Goal: Information Seeking & Learning: Learn about a topic

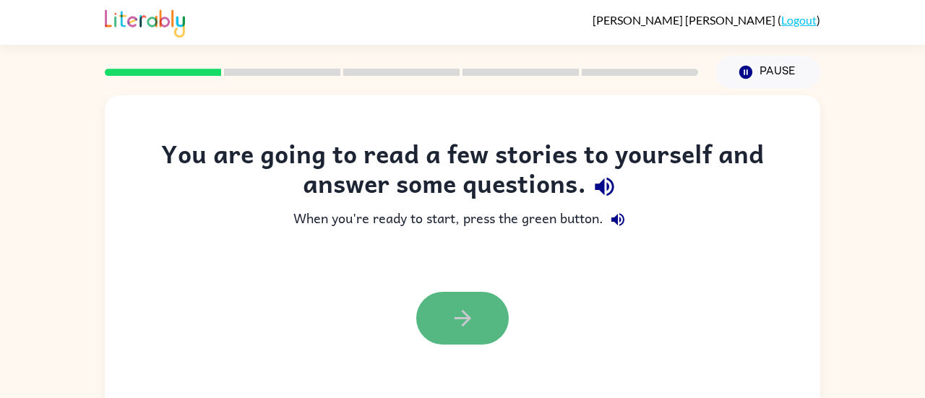
click at [472, 303] on button "button" at bounding box center [462, 318] width 92 height 53
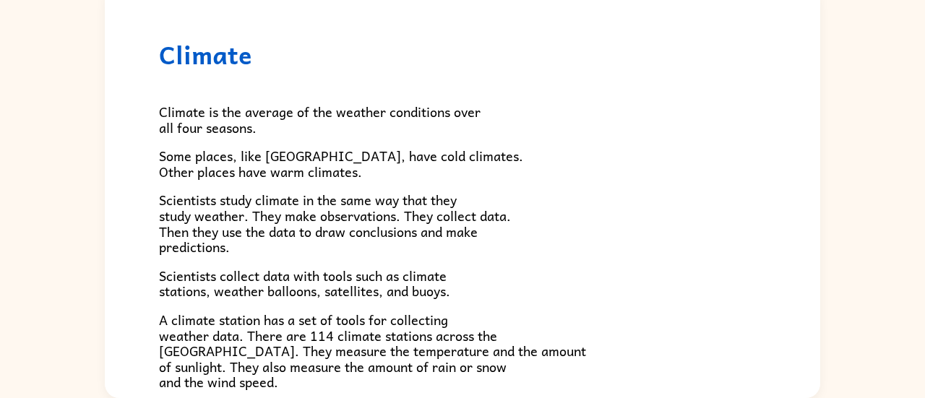
scroll to position [9, 0]
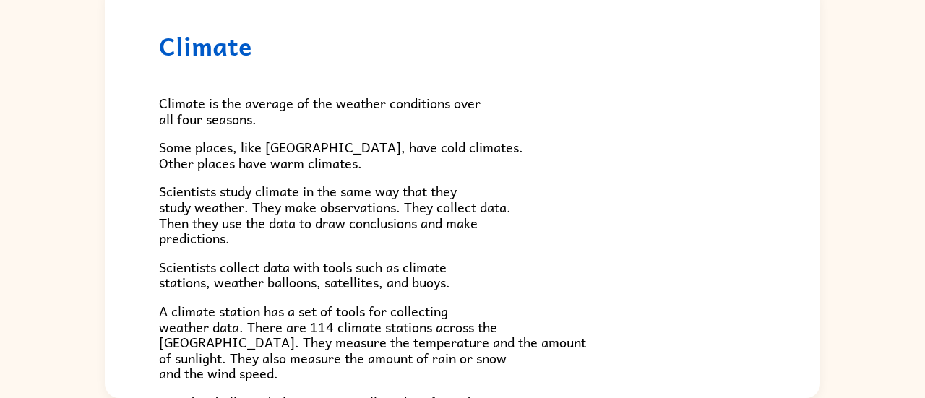
drag, startPoint x: 307, startPoint y: 195, endPoint x: 452, endPoint y: 196, distance: 145.2
click at [452, 196] on span "Scientists study climate in the same way that they study weather. They make obs…" at bounding box center [335, 215] width 352 height 68
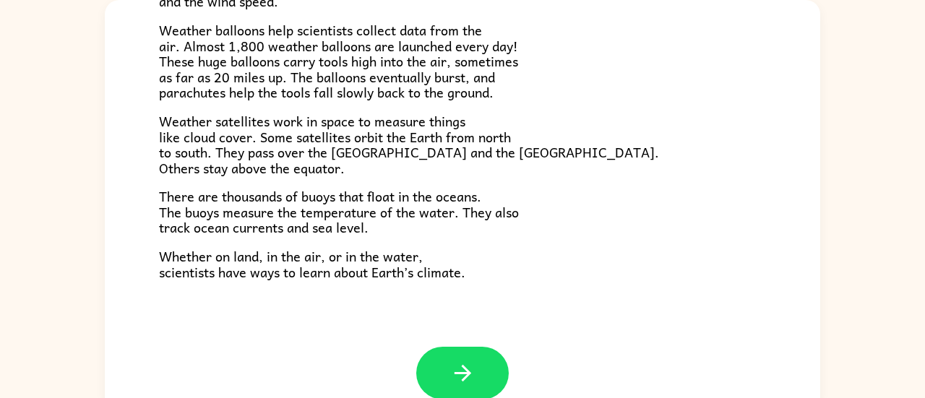
scroll to position [403, 0]
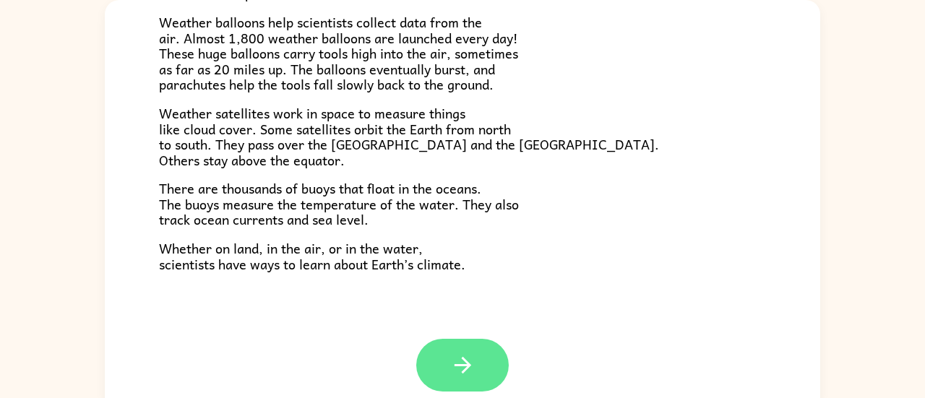
click at [442, 366] on button "button" at bounding box center [462, 365] width 92 height 53
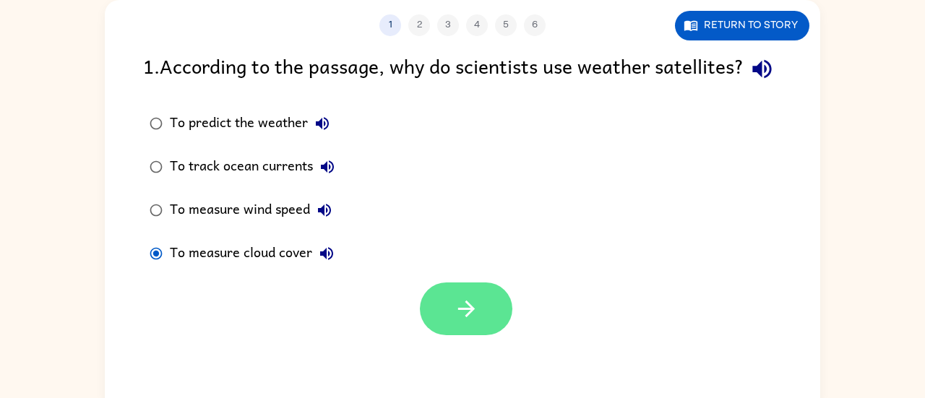
click at [476, 321] on icon "button" at bounding box center [466, 308] width 25 height 25
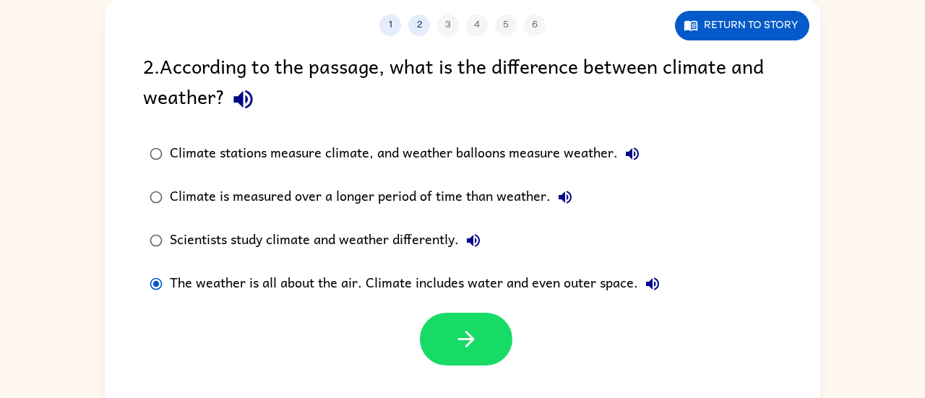
click at [441, 313] on div at bounding box center [466, 339] width 92 height 53
click at [474, 347] on icon "button" at bounding box center [466, 338] width 25 height 25
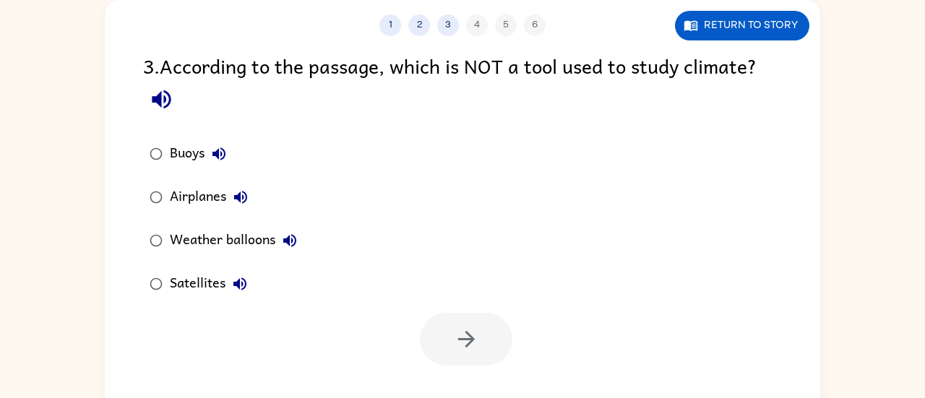
click at [194, 194] on div "Airplanes" at bounding box center [212, 197] width 85 height 29
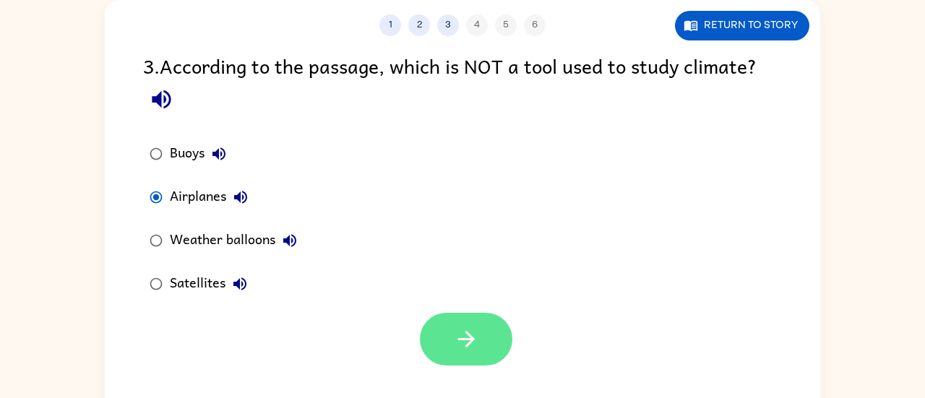
click at [449, 331] on button "button" at bounding box center [466, 339] width 92 height 53
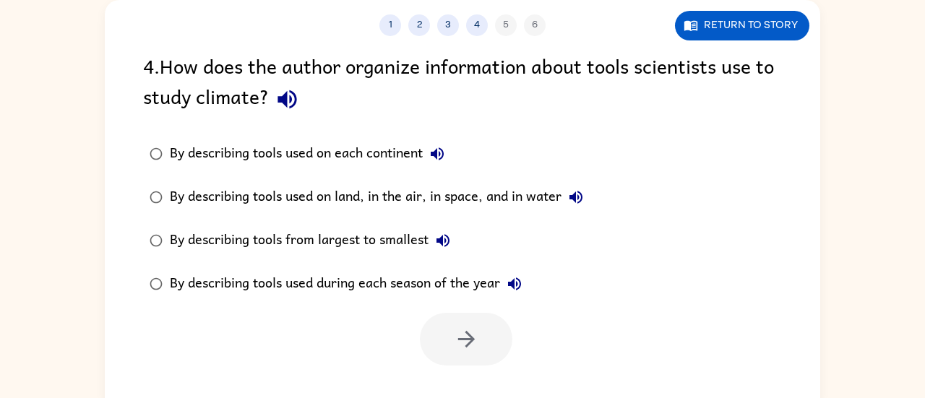
click at [468, 108] on div "4 . How does the author organize information about tools scientists use to stud…" at bounding box center [462, 84] width 639 height 67
click at [362, 199] on div "By describing tools used on land, in the air, in space, and in water" at bounding box center [380, 197] width 420 height 29
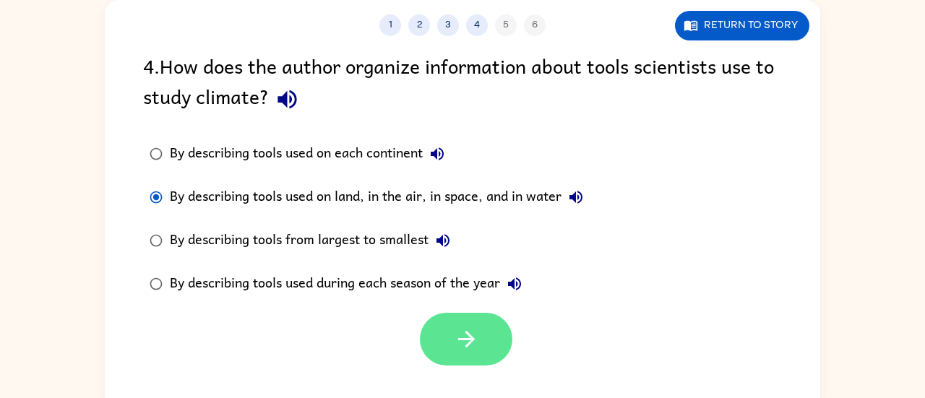
click at [467, 329] on icon "button" at bounding box center [466, 338] width 25 height 25
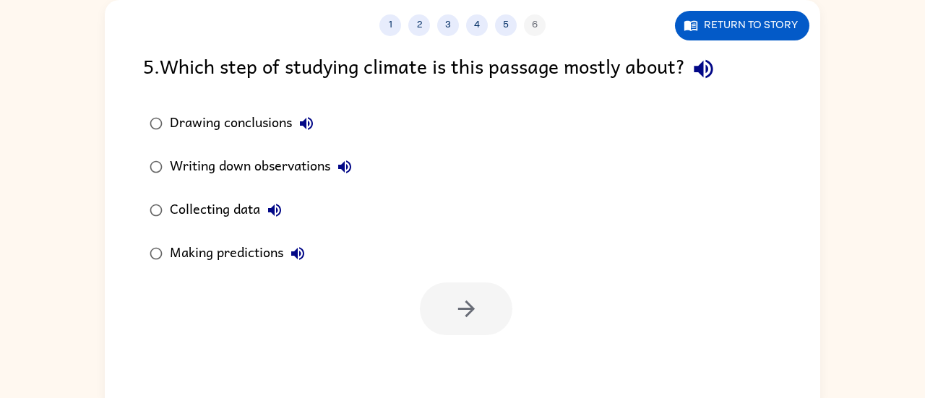
click at [185, 207] on div "Collecting data" at bounding box center [229, 210] width 119 height 29
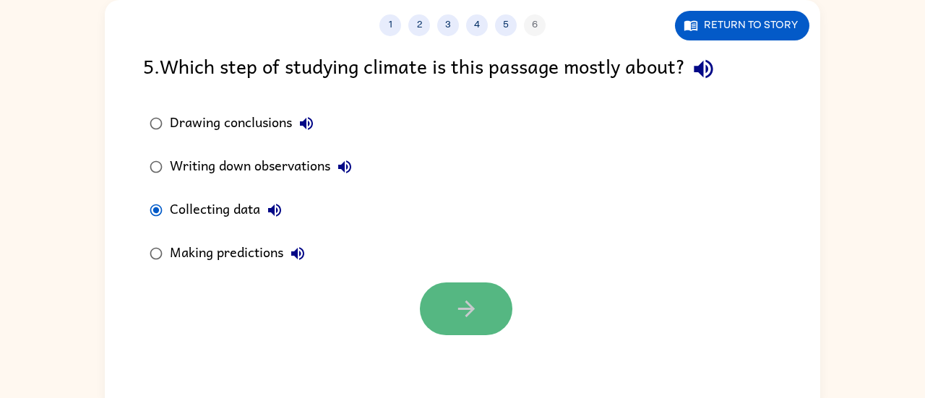
click at [480, 311] on button "button" at bounding box center [466, 308] width 92 height 53
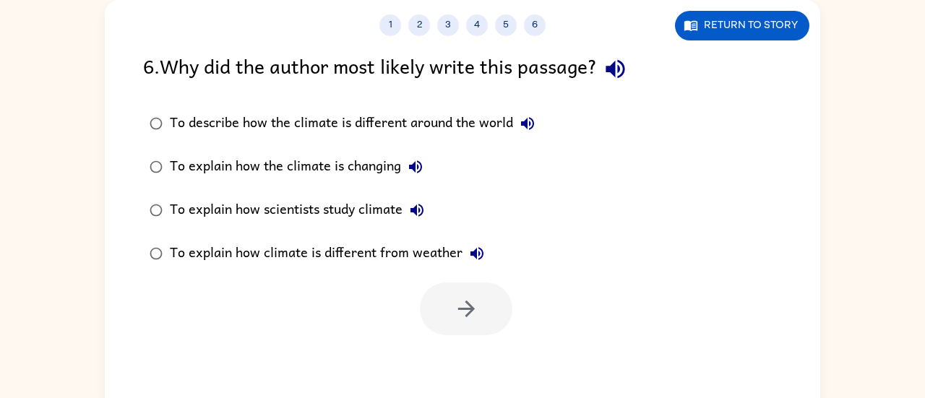
click at [282, 129] on div "To describe how the climate is different around the world" at bounding box center [356, 123] width 372 height 29
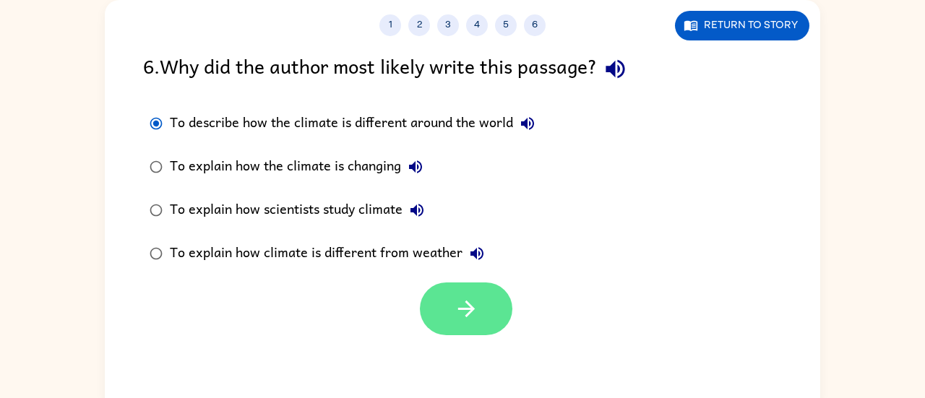
click at [466, 312] on icon "button" at bounding box center [466, 308] width 25 height 25
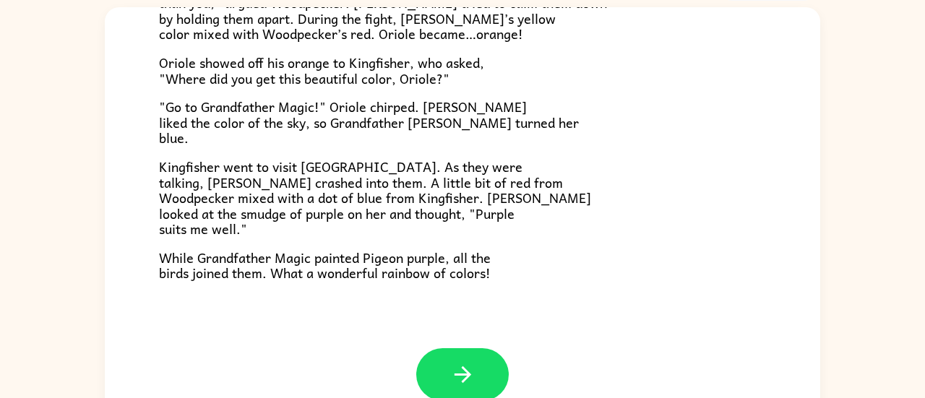
scroll to position [372, 0]
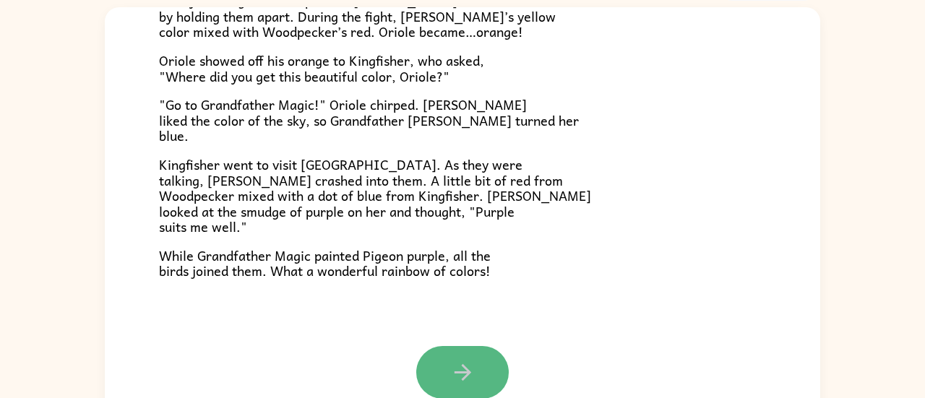
click at [477, 377] on button "button" at bounding box center [462, 372] width 92 height 53
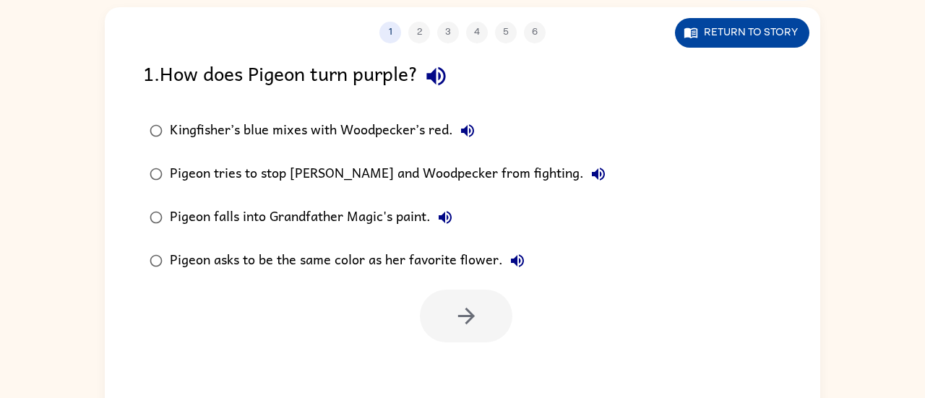
click at [782, 40] on button "Return to story" at bounding box center [742, 33] width 134 height 30
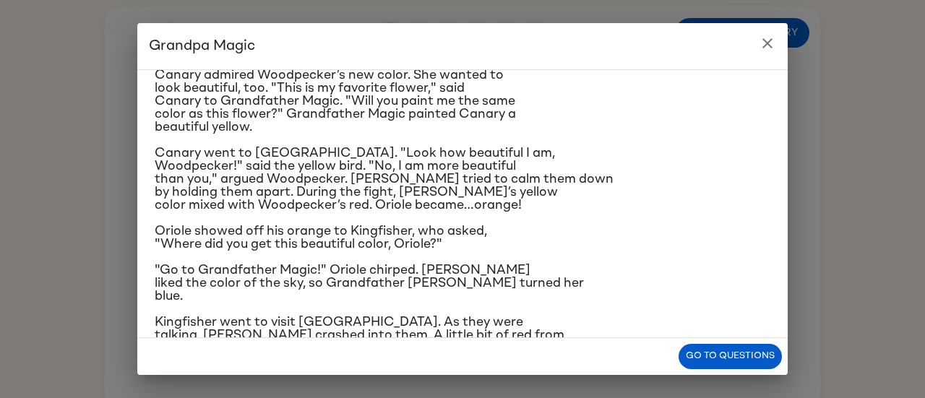
scroll to position [257, 0]
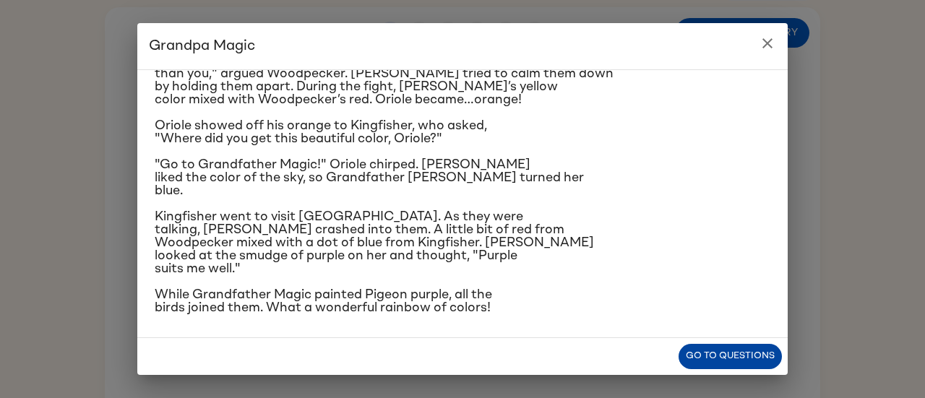
click at [730, 354] on button "Go to questions" at bounding box center [729, 356] width 103 height 25
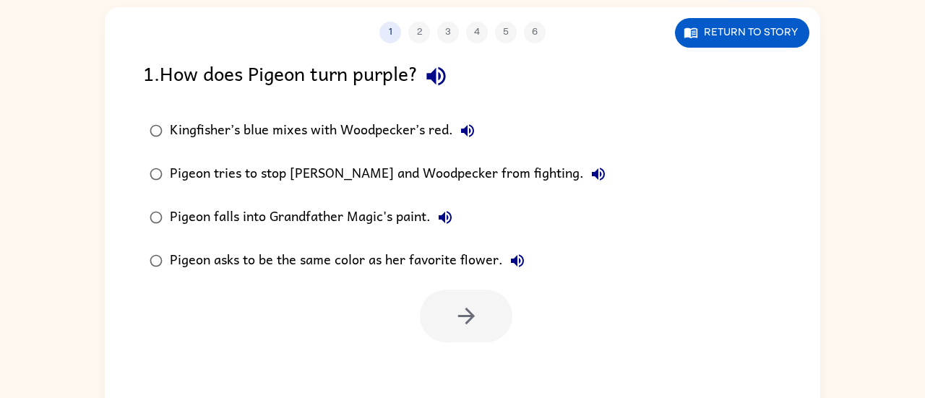
click at [231, 128] on div "Kingfisher’s blue mixes with Woodpecker’s red." at bounding box center [326, 130] width 312 height 29
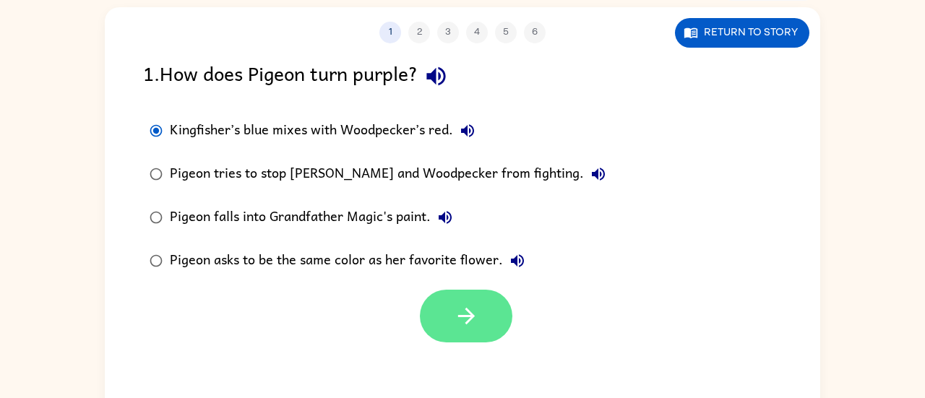
click at [467, 317] on icon "button" at bounding box center [466, 315] width 25 height 25
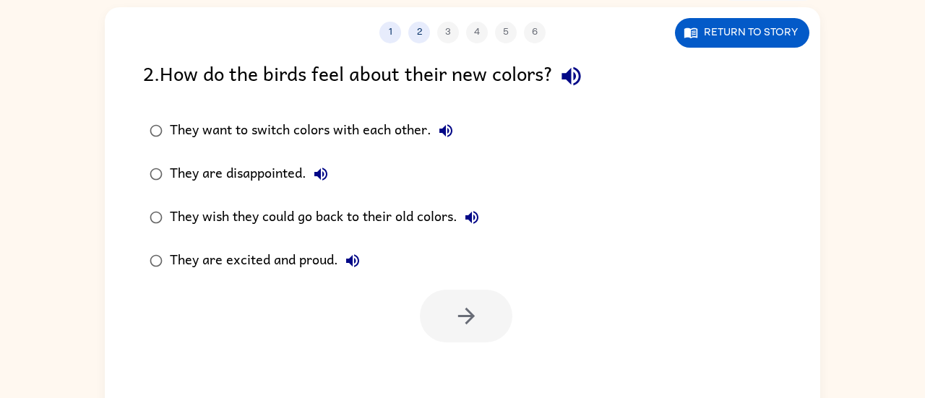
click at [306, 267] on div "They are excited and proud." at bounding box center [268, 260] width 197 height 29
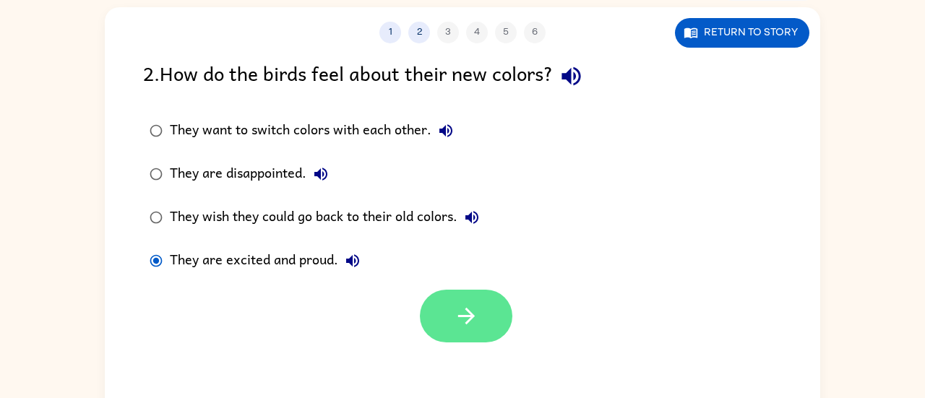
click at [488, 322] on button "button" at bounding box center [466, 316] width 92 height 53
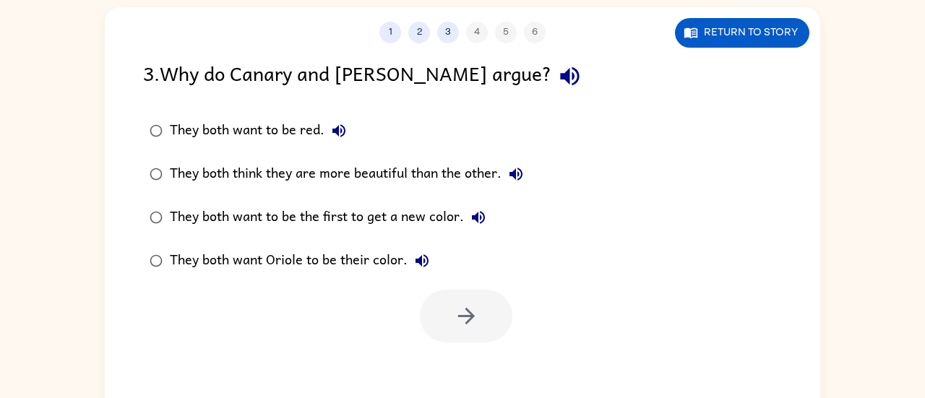
click at [416, 170] on div "They both think they are more beautiful than the other." at bounding box center [350, 174] width 360 height 29
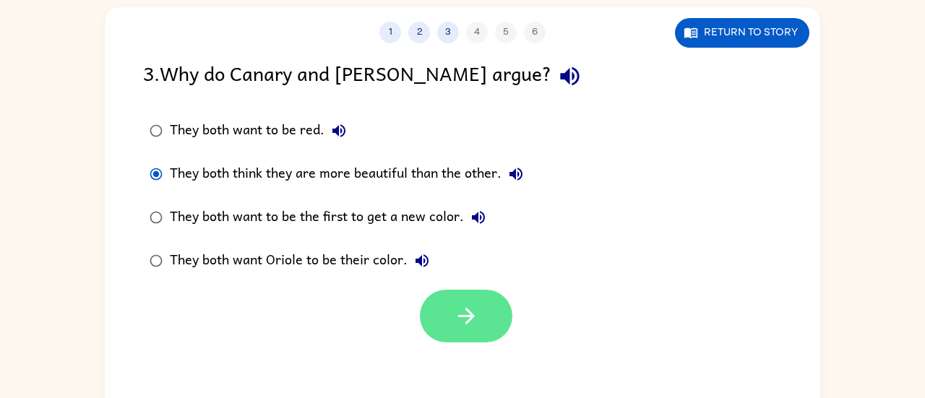
click at [468, 308] on icon "button" at bounding box center [466, 315] width 25 height 25
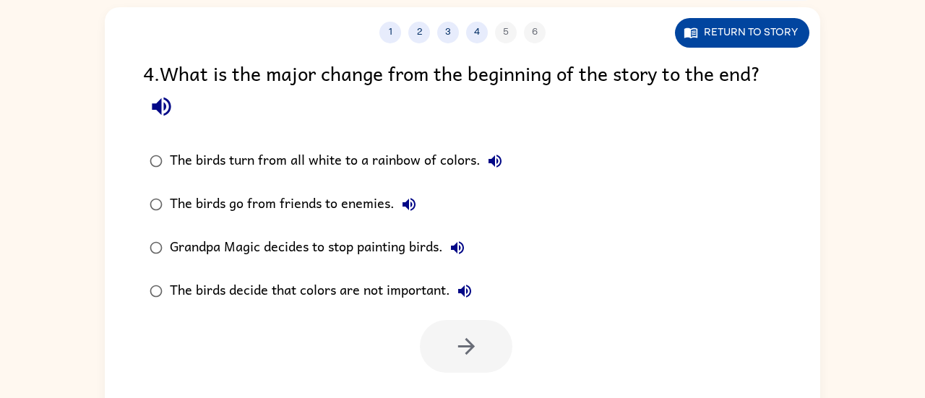
click at [731, 46] on button "Return to story" at bounding box center [742, 33] width 134 height 30
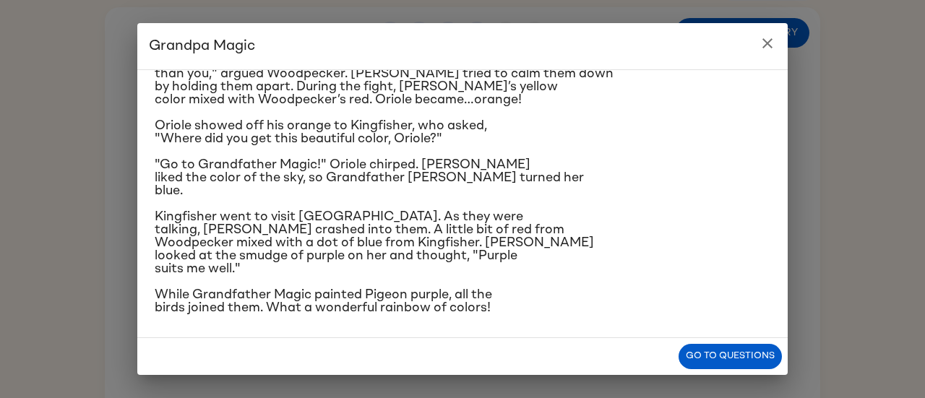
click at [350, 318] on div "Once upon a time, all birds were white. "Make me beautiful, Grandfather Magic,"…" at bounding box center [462, 203] width 650 height 269
click at [744, 340] on div "Go to questions" at bounding box center [462, 356] width 650 height 37
click at [744, 356] on button "Go to questions" at bounding box center [729, 356] width 103 height 25
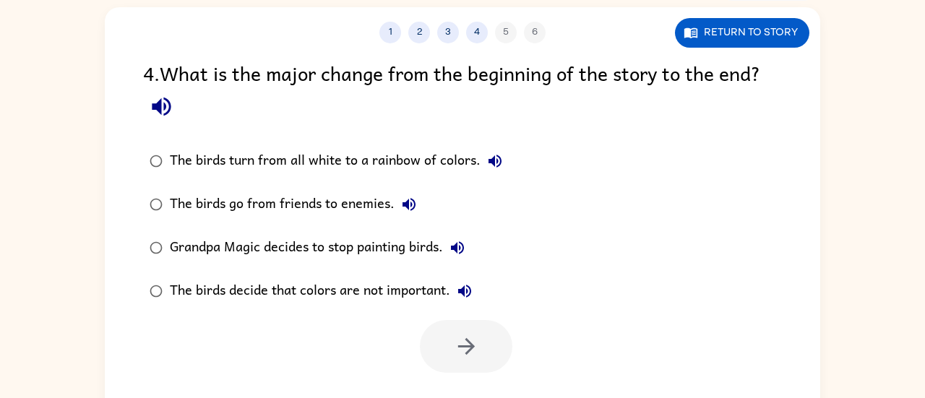
click at [368, 212] on div "The birds go from friends to enemies." at bounding box center [297, 204] width 254 height 29
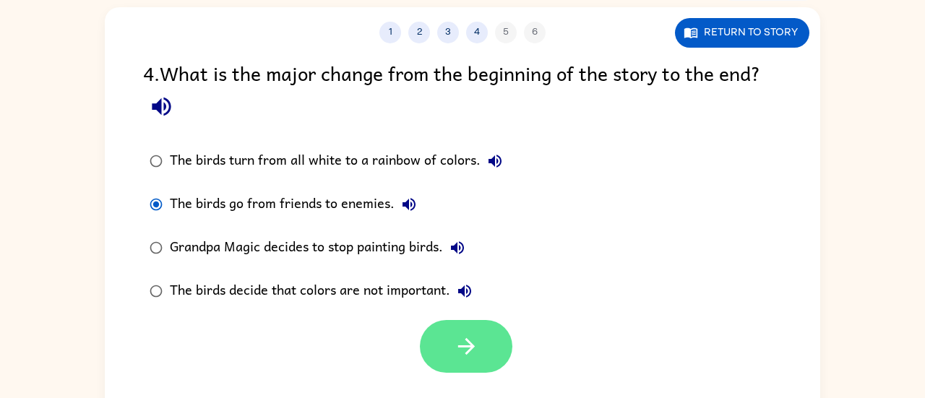
click at [490, 353] on button "button" at bounding box center [466, 346] width 92 height 53
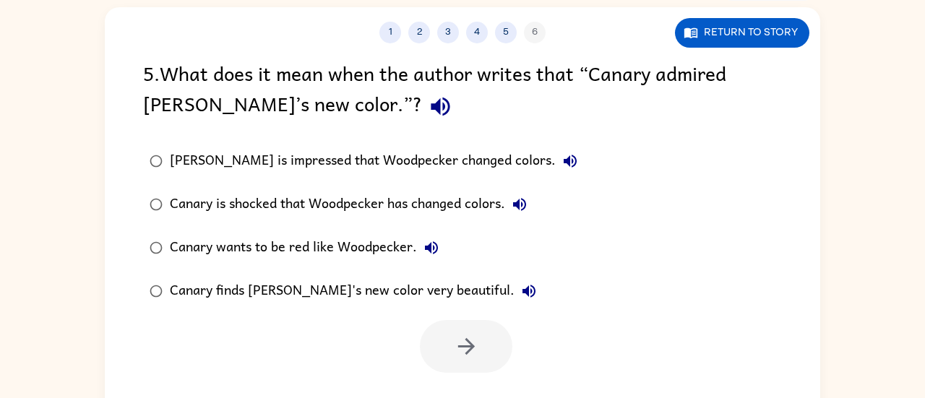
click at [393, 249] on div "Canary wants to be red like Woodpecker." at bounding box center [308, 247] width 276 height 29
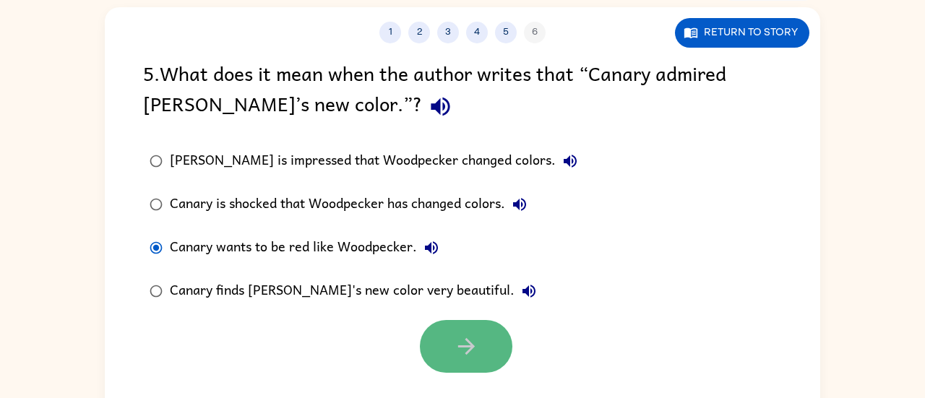
click at [472, 329] on button "button" at bounding box center [466, 346] width 92 height 53
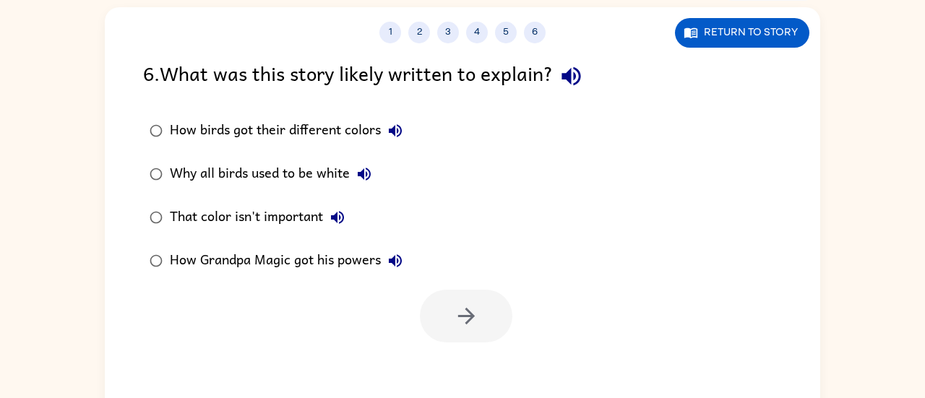
click at [312, 219] on div "That color isn't important" at bounding box center [261, 217] width 182 height 29
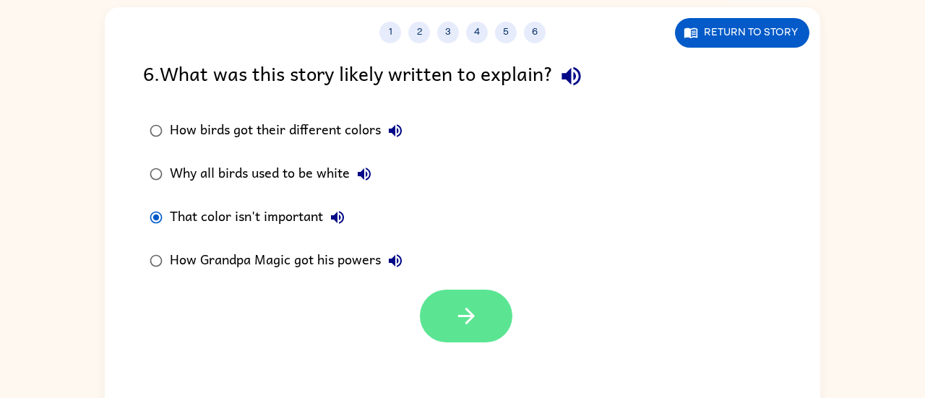
click at [493, 311] on button "button" at bounding box center [466, 316] width 92 height 53
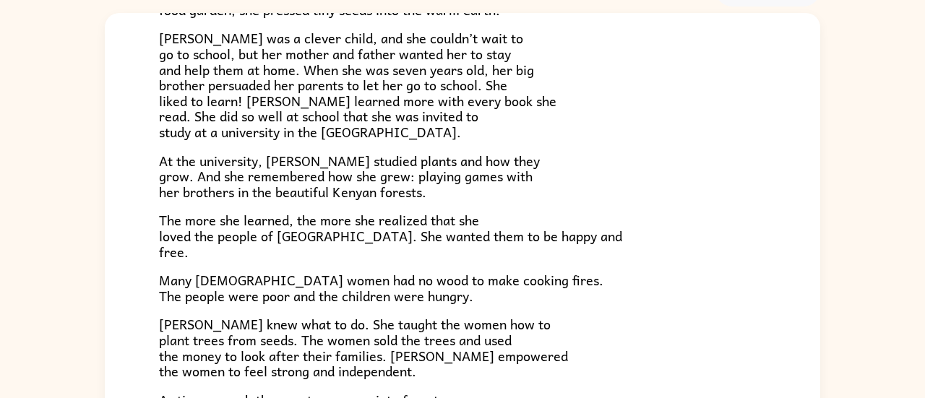
scroll to position [178, 0]
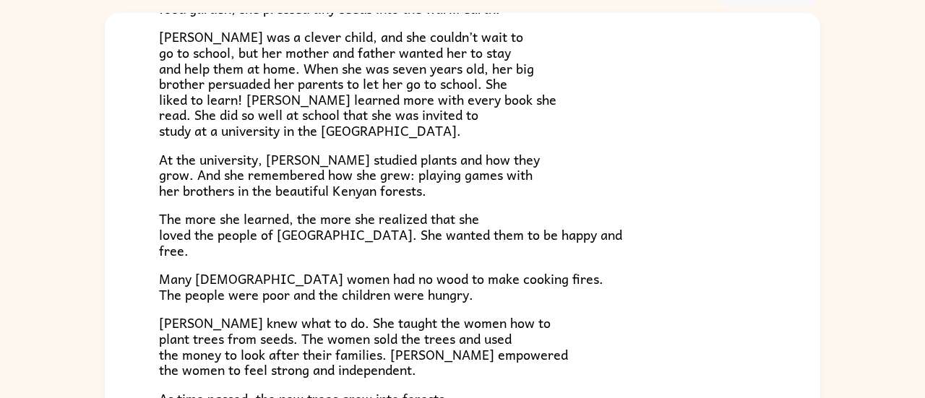
drag, startPoint x: 180, startPoint y: 358, endPoint x: 392, endPoint y: 363, distance: 212.4
click at [392, 363] on span "[PERSON_NAME] knew what to do. She taught the women how to plant trees from see…" at bounding box center [363, 346] width 409 height 68
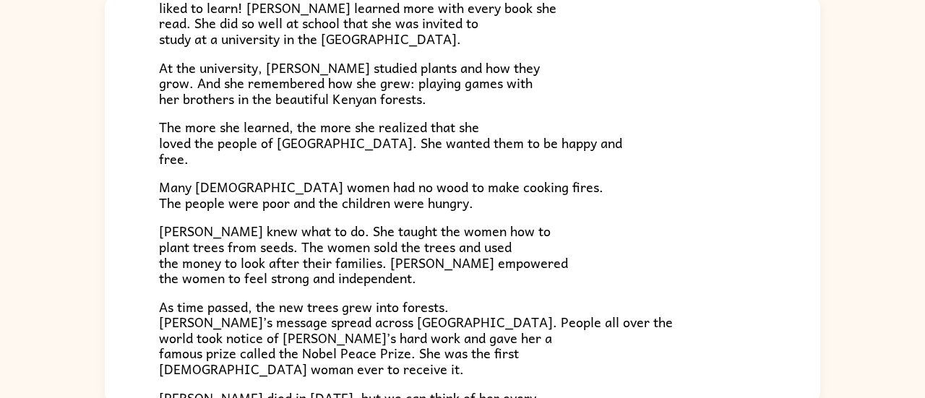
scroll to position [105, 0]
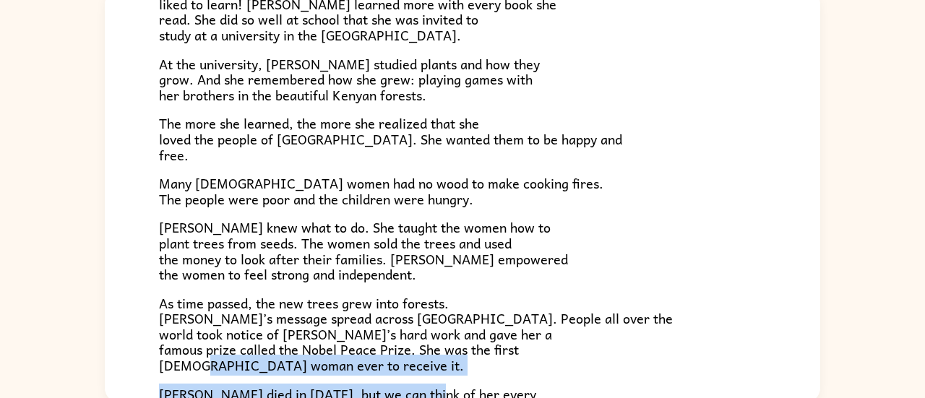
drag, startPoint x: 427, startPoint y: 375, endPoint x: 342, endPoint y: 362, distance: 86.2
click at [342, 362] on div "In a village on the slopes of [GEOGRAPHIC_DATA] in [GEOGRAPHIC_DATA], a little …" at bounding box center [462, 121] width 607 height 594
click at [394, 376] on div "In a village on the slopes of [GEOGRAPHIC_DATA] in [GEOGRAPHIC_DATA], a little …" at bounding box center [462, 121] width 607 height 594
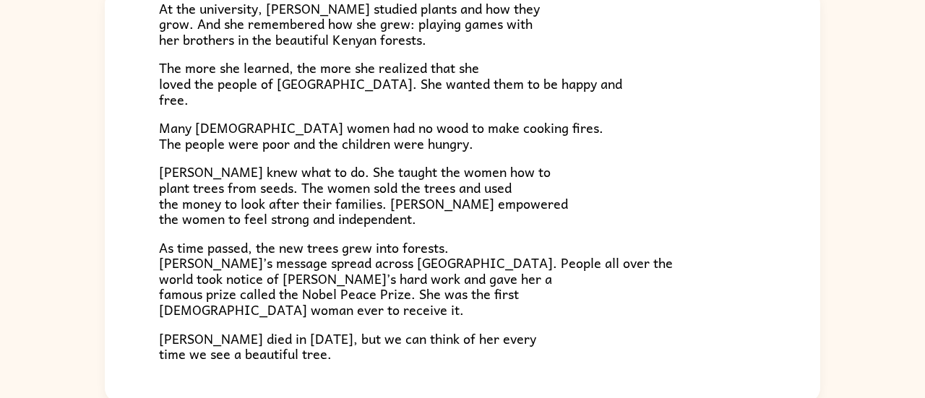
scroll to position [308, 0]
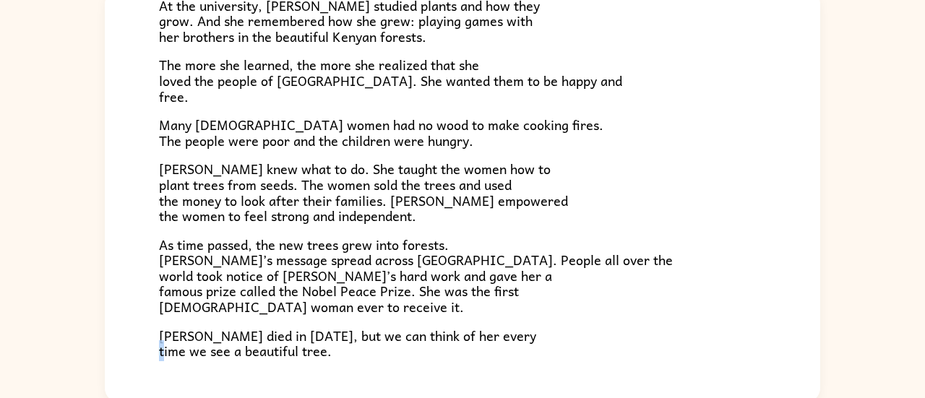
drag, startPoint x: 203, startPoint y: 367, endPoint x: 215, endPoint y: 371, distance: 13.0
click at [215, 371] on div "A Tiny Seed In a village on the slopes of [GEOGRAPHIC_DATA] in [GEOGRAPHIC_DATA…" at bounding box center [462, 53] width 715 height 745
click at [269, 371] on div "A Tiny Seed In a village on the slopes of [GEOGRAPHIC_DATA] in [GEOGRAPHIC_DATA…" at bounding box center [462, 53] width 715 height 745
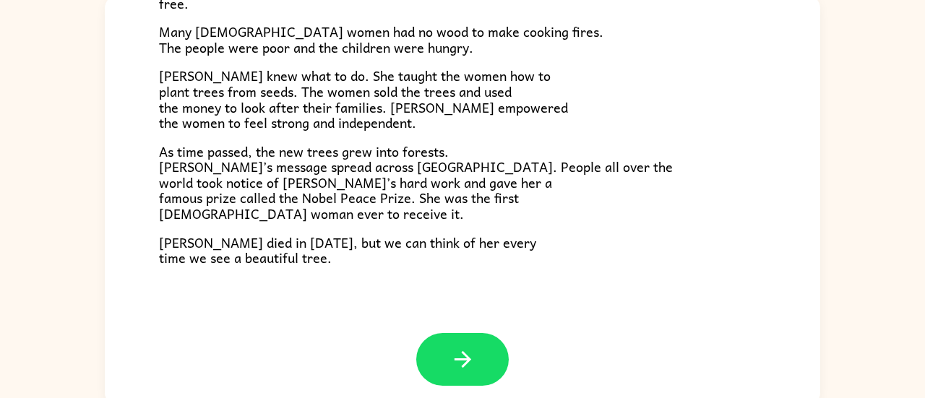
scroll to position [100, 0]
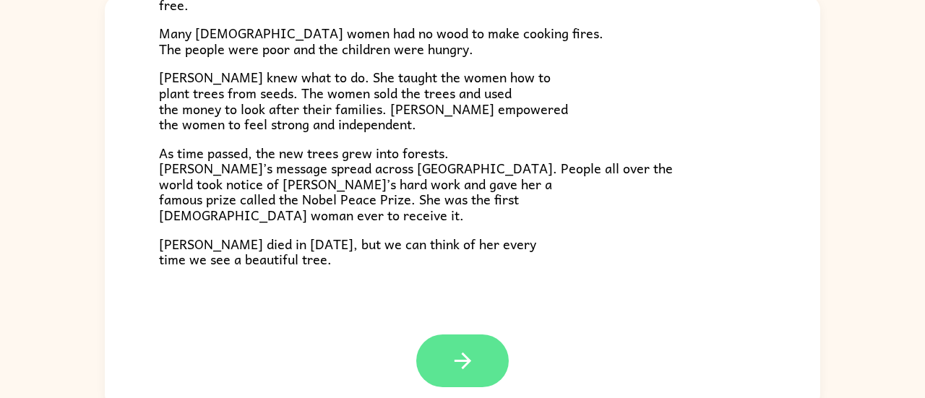
click at [485, 366] on button "button" at bounding box center [462, 360] width 92 height 53
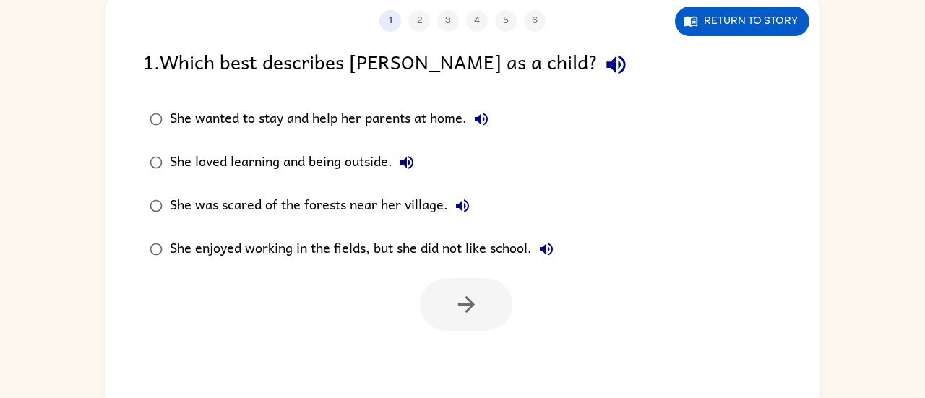
scroll to position [0, 0]
click at [334, 161] on div "She loved learning and being outside." at bounding box center [295, 162] width 251 height 29
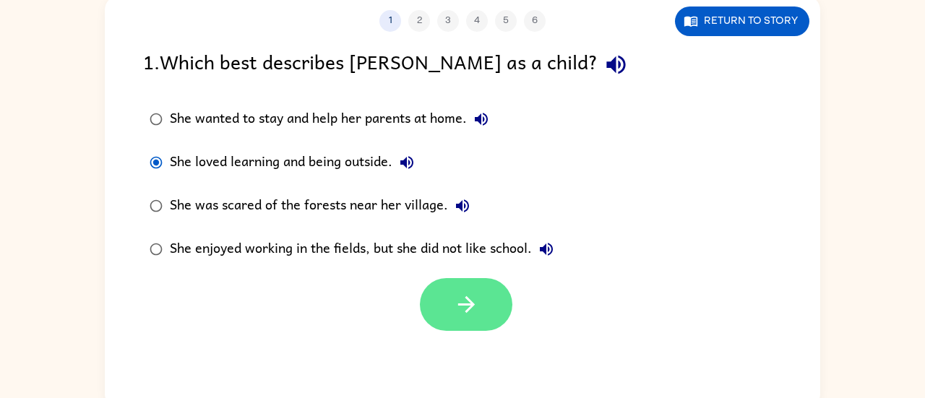
click at [484, 319] on button "button" at bounding box center [466, 304] width 92 height 53
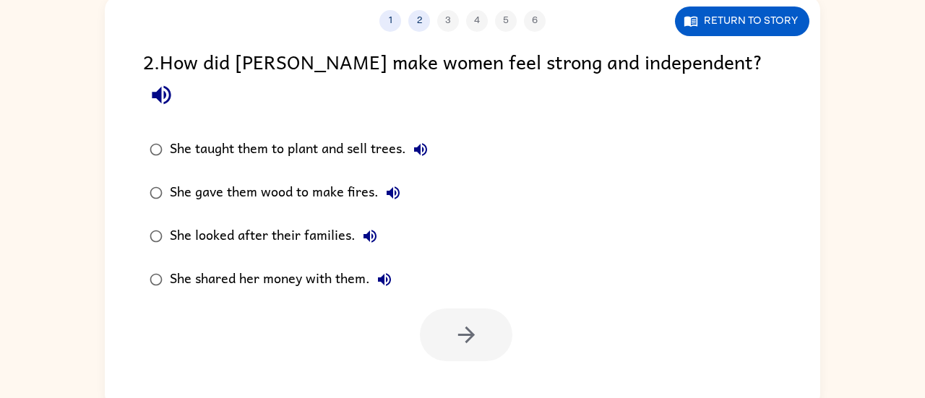
click at [313, 135] on div "She taught them to plant and sell trees." at bounding box center [302, 149] width 265 height 29
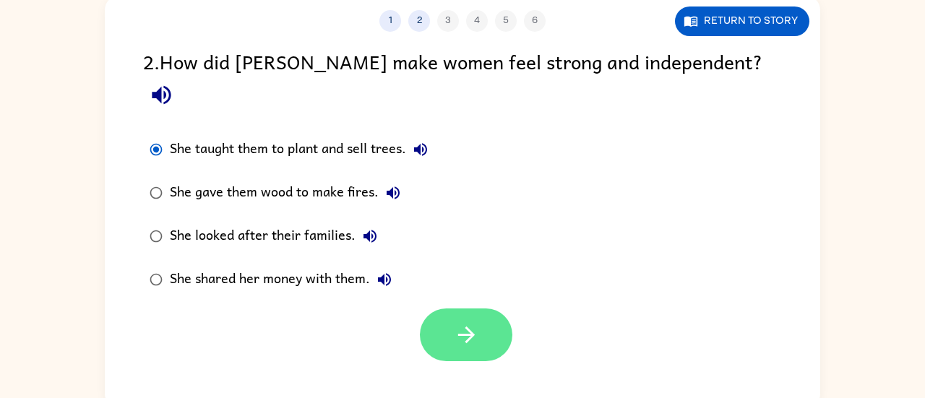
click at [475, 308] on button "button" at bounding box center [466, 334] width 92 height 53
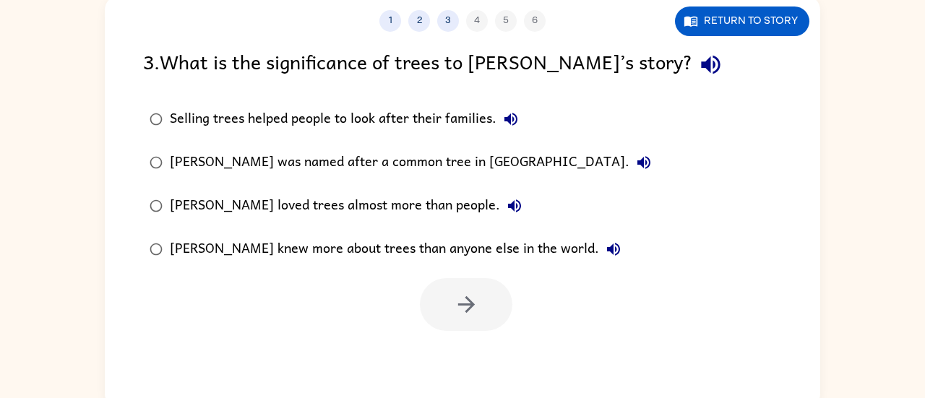
click at [296, 125] on div "Selling trees helped people to look after their families." at bounding box center [347, 119] width 355 height 29
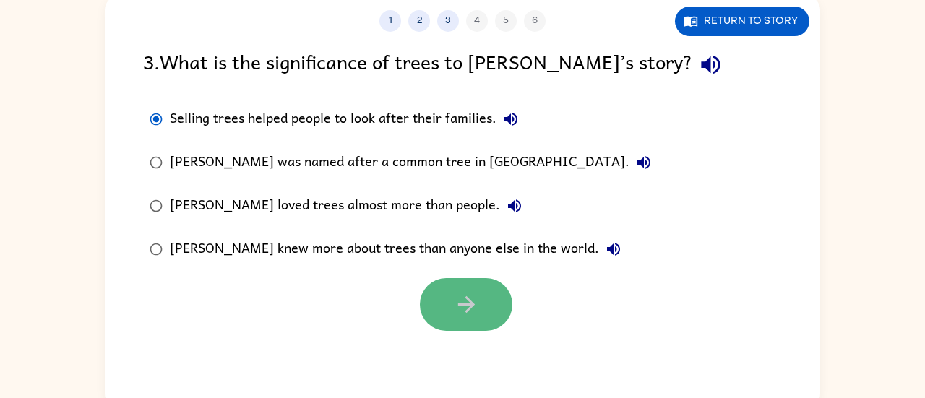
click at [494, 321] on button "button" at bounding box center [466, 304] width 92 height 53
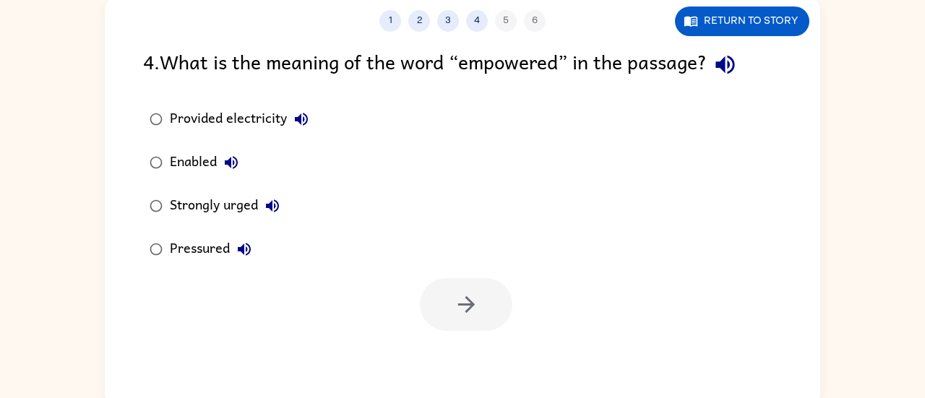
click at [194, 205] on div "Strongly urged" at bounding box center [228, 205] width 117 height 29
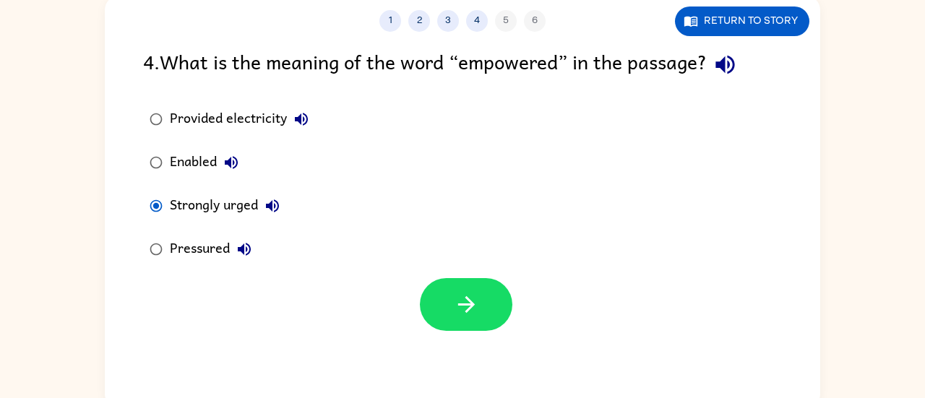
click at [449, 334] on div "1 2 3 4 5 6 Return to story 4 . What is the meaning of the word “empowered” in …" at bounding box center [462, 202] width 715 height 412
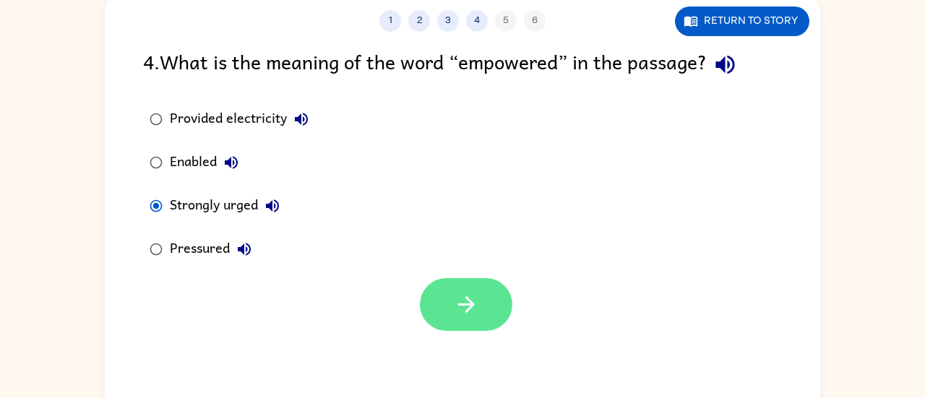
click at [460, 303] on icon "button" at bounding box center [466, 304] width 25 height 25
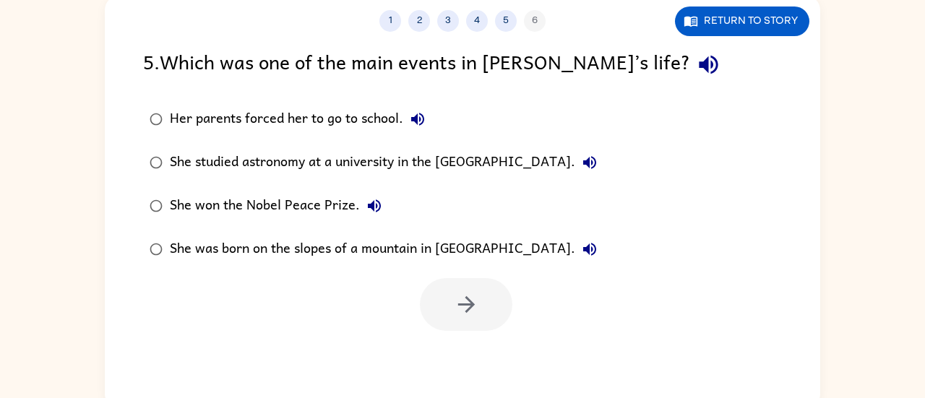
click at [181, 197] on div "She won the Nobel Peace Prize." at bounding box center [279, 205] width 219 height 29
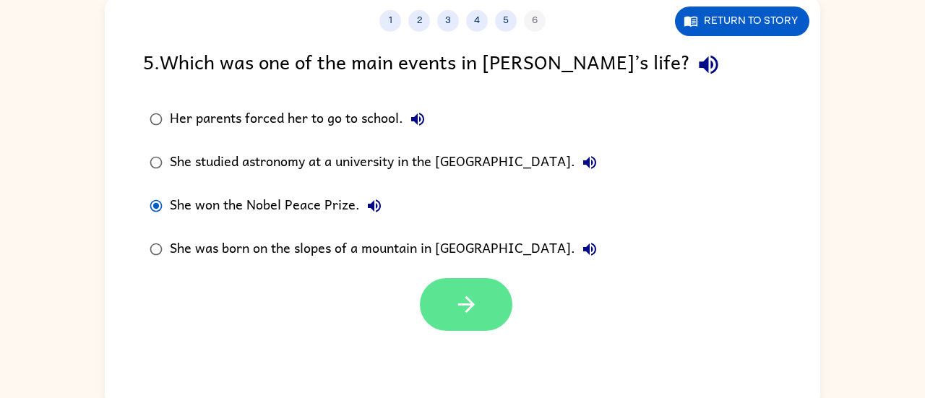
click at [451, 298] on button "button" at bounding box center [466, 304] width 92 height 53
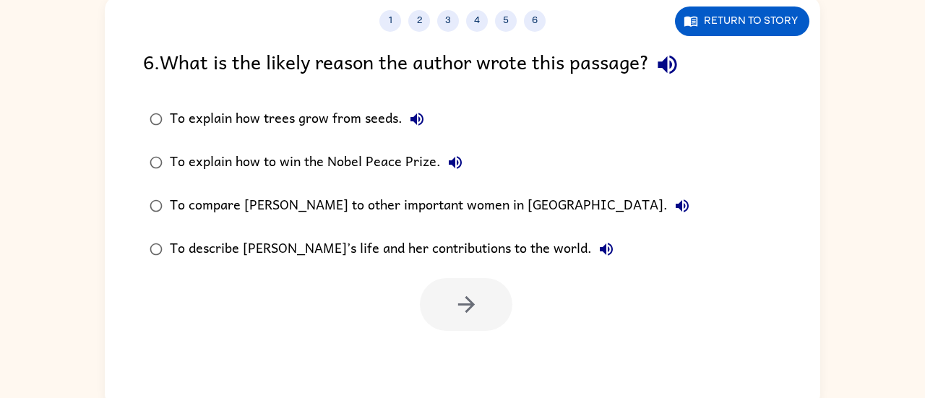
click at [363, 254] on div "To describe [PERSON_NAME]’s life and her contributions to the world." at bounding box center [395, 249] width 451 height 29
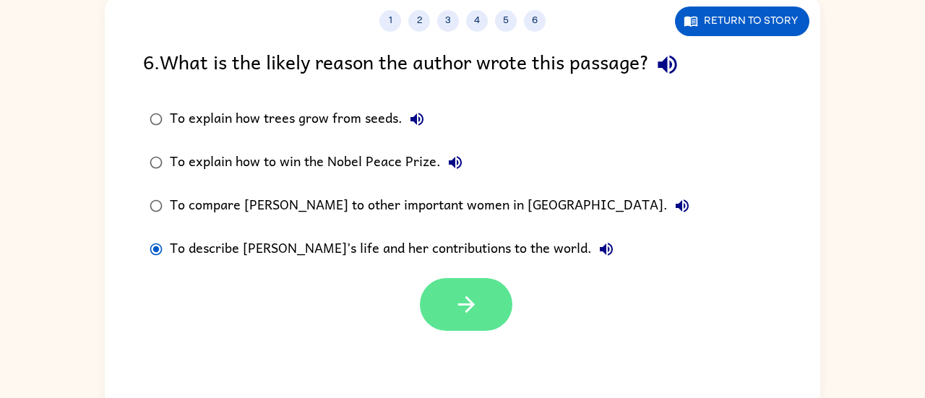
click at [435, 313] on button "button" at bounding box center [466, 304] width 92 height 53
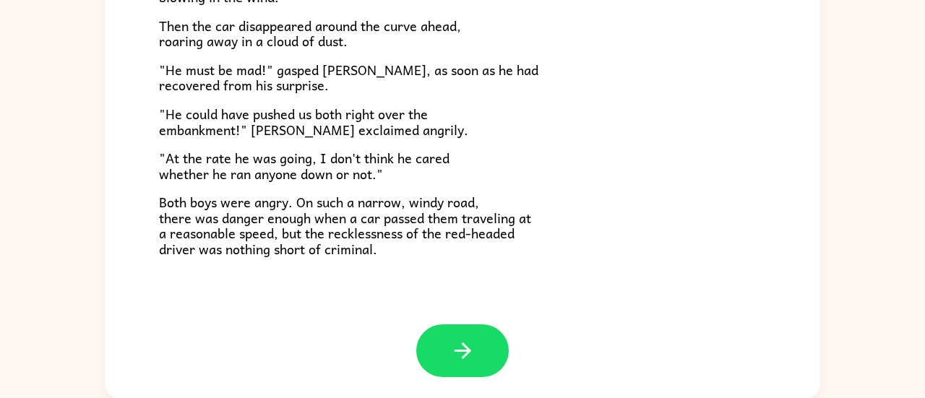
scroll to position [109, 0]
click at [469, 353] on icon "button" at bounding box center [462, 351] width 25 height 25
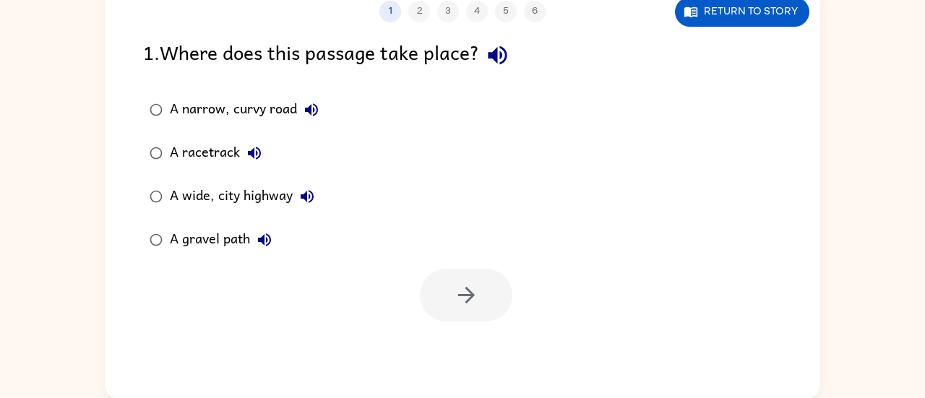
scroll to position [0, 0]
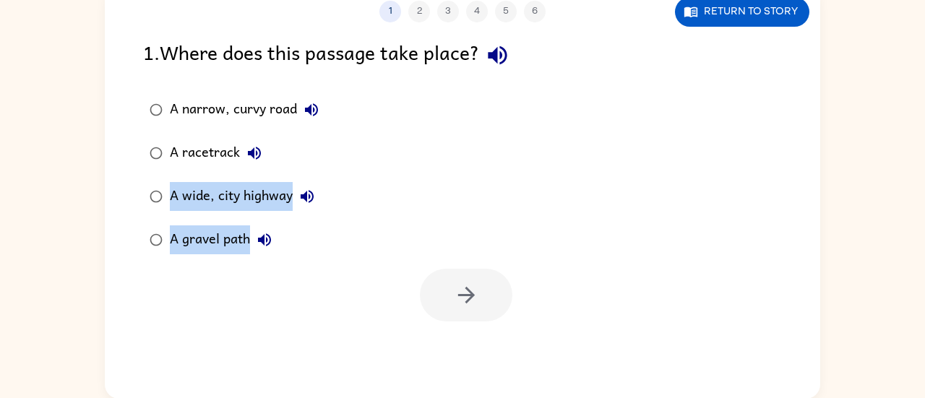
drag, startPoint x: 218, startPoint y: 309, endPoint x: 272, endPoint y: 159, distance: 159.5
click at [272, 159] on div "1 . Where does this passage take place? A narrow, curvy road A racetrack A wide…" at bounding box center [462, 179] width 715 height 285
click at [349, 207] on div "A narrow, curvy road A racetrack A wide, city highway A gravel path" at bounding box center [481, 174] width 677 height 173
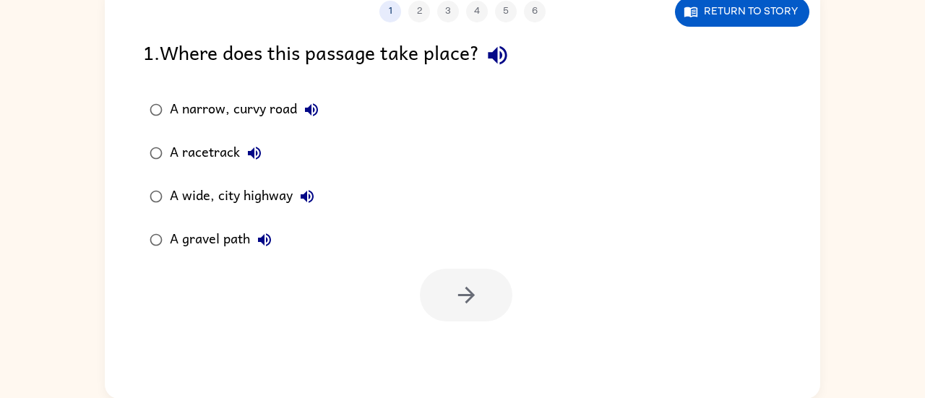
click at [244, 107] on div "A narrow, curvy road" at bounding box center [248, 109] width 156 height 29
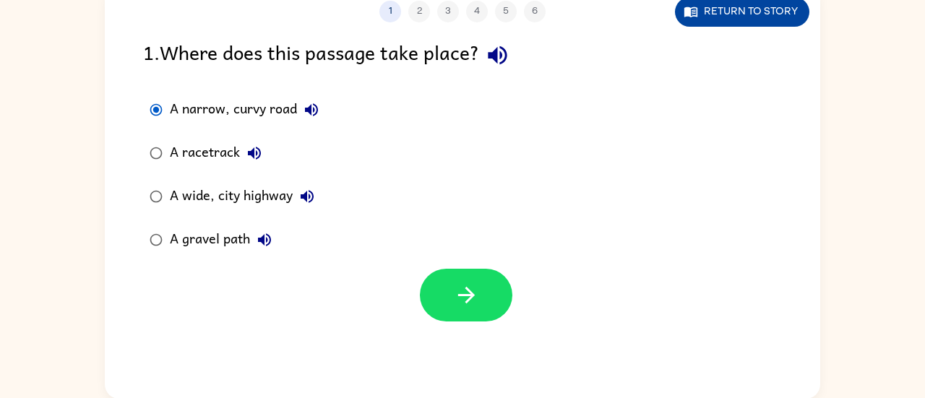
click at [736, 14] on button "Return to story" at bounding box center [742, 12] width 134 height 30
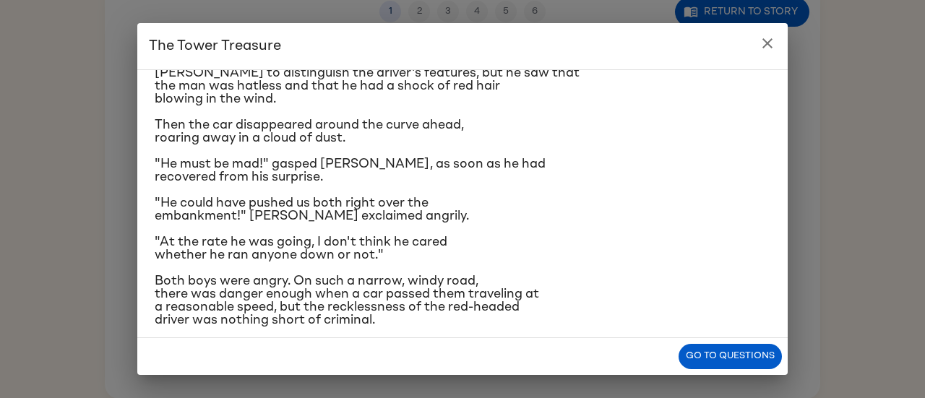
scroll to position [283, 0]
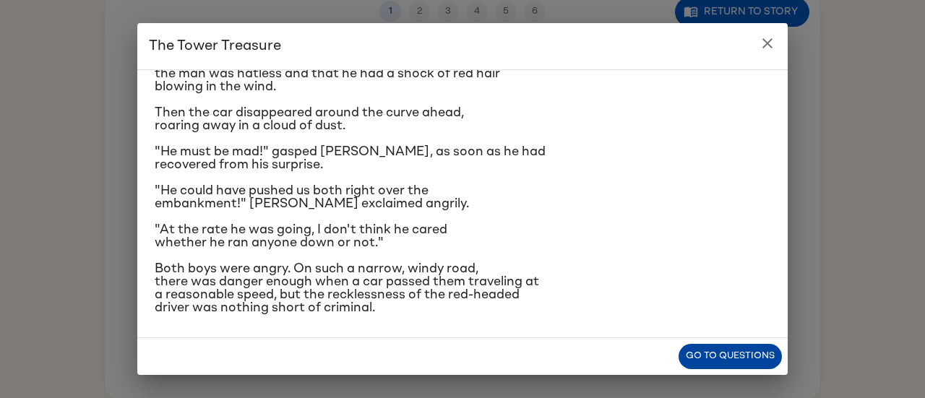
click at [751, 353] on button "Go to questions" at bounding box center [729, 356] width 103 height 25
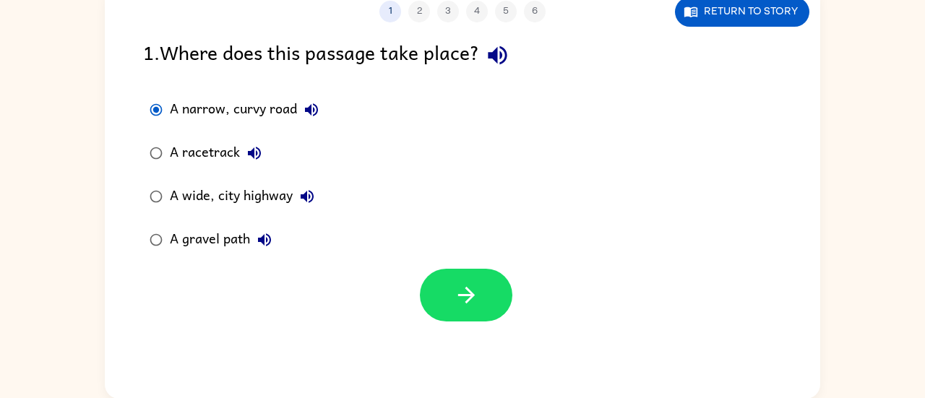
scroll to position [107, 0]
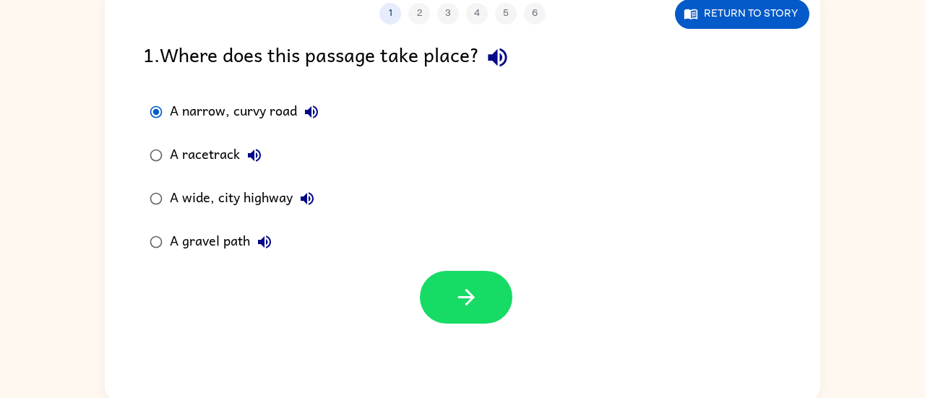
click at [230, 247] on div "A gravel path" at bounding box center [224, 242] width 109 height 29
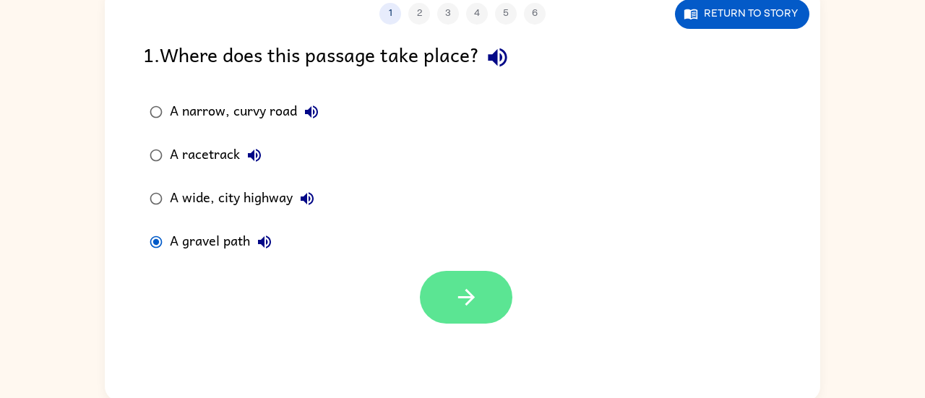
click at [459, 298] on icon "button" at bounding box center [465, 297] width 17 height 17
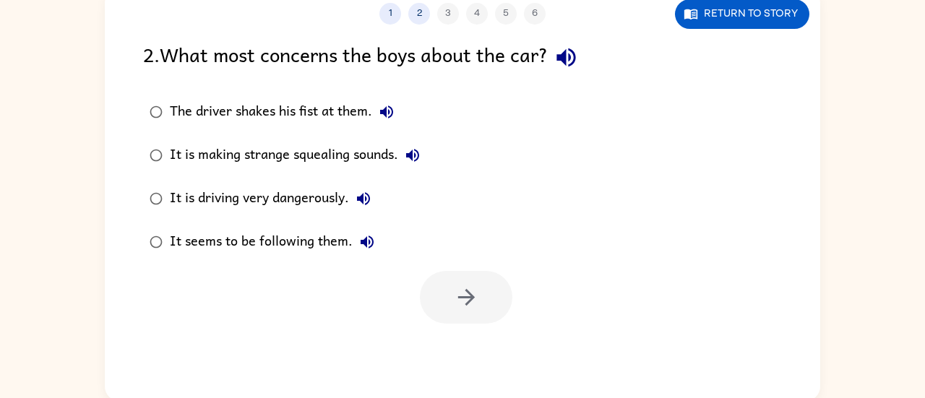
click at [259, 105] on div "The driver shakes his fist at them." at bounding box center [285, 112] width 231 height 29
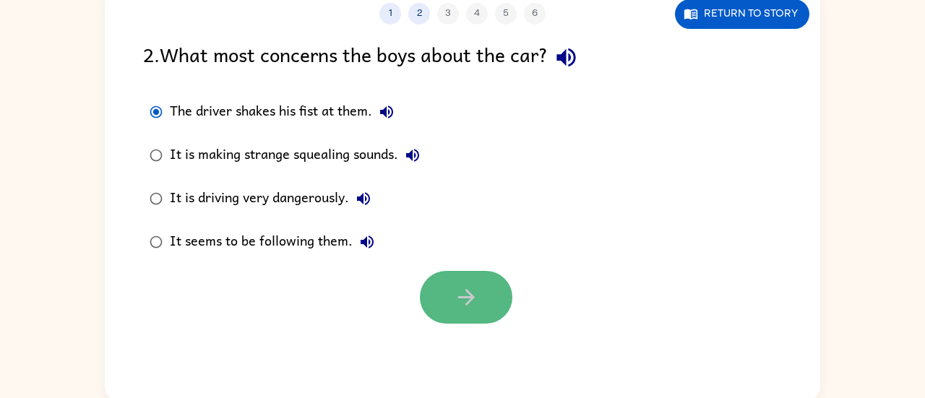
click at [485, 280] on button "button" at bounding box center [466, 297] width 92 height 53
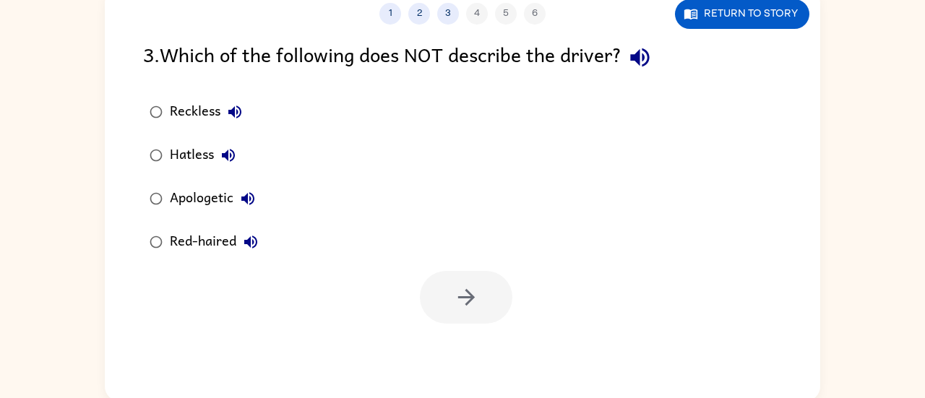
click at [215, 200] on div "Apologetic" at bounding box center [216, 198] width 92 height 29
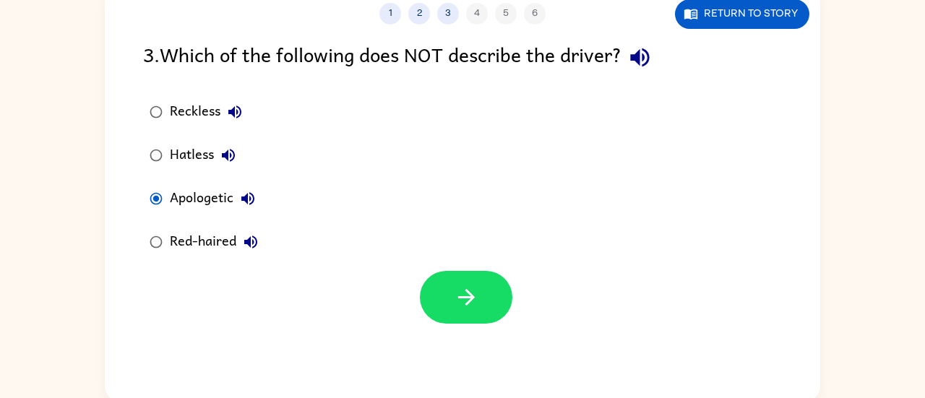
click at [201, 155] on div "Hatless" at bounding box center [206, 155] width 73 height 29
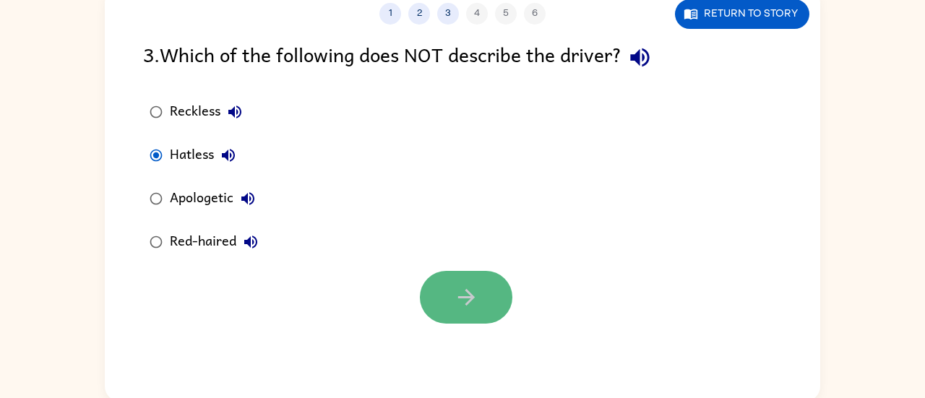
click at [504, 303] on button "button" at bounding box center [466, 297] width 92 height 53
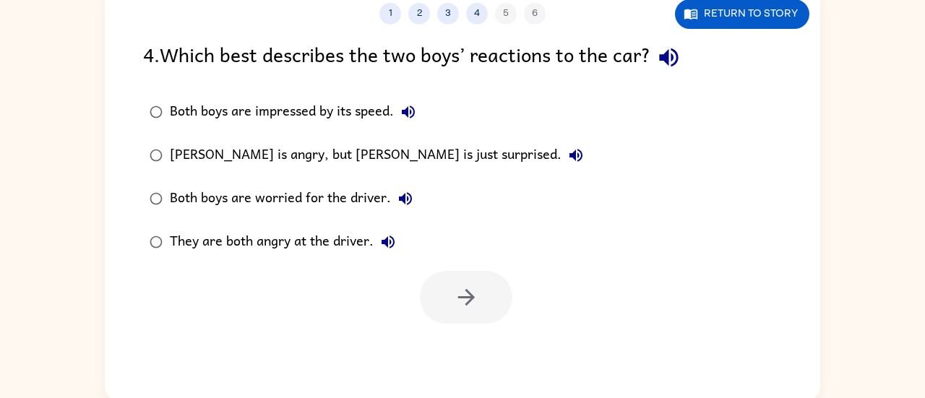
click at [313, 239] on div "They are both angry at the driver." at bounding box center [286, 242] width 233 height 29
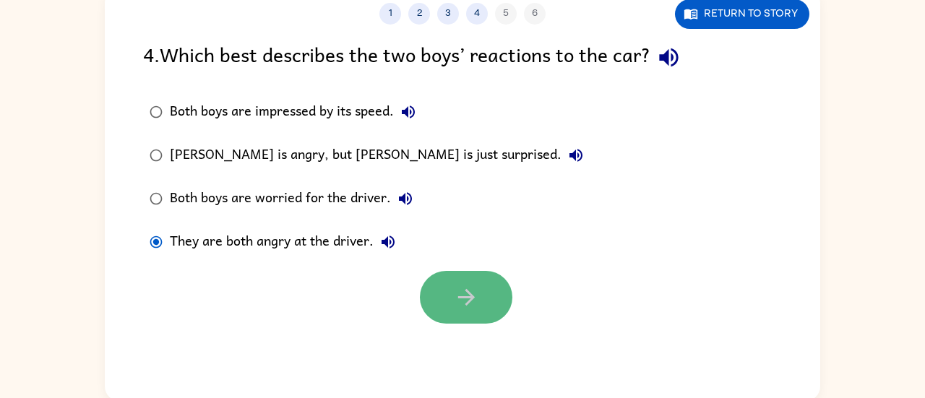
click at [476, 286] on icon "button" at bounding box center [466, 297] width 25 height 25
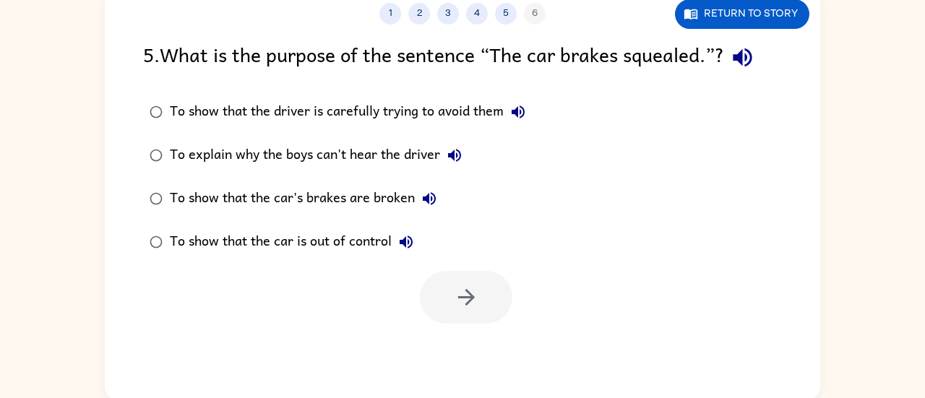
click at [374, 245] on div "To show that the car is out of control" at bounding box center [295, 242] width 251 height 29
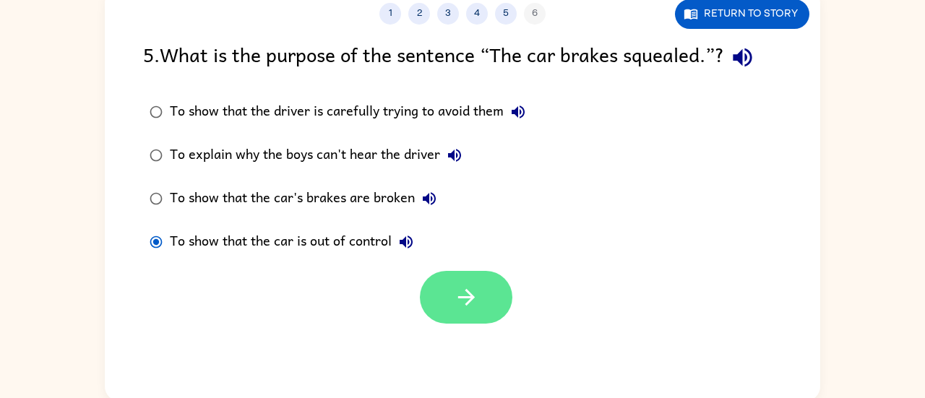
click at [480, 310] on button "button" at bounding box center [466, 297] width 92 height 53
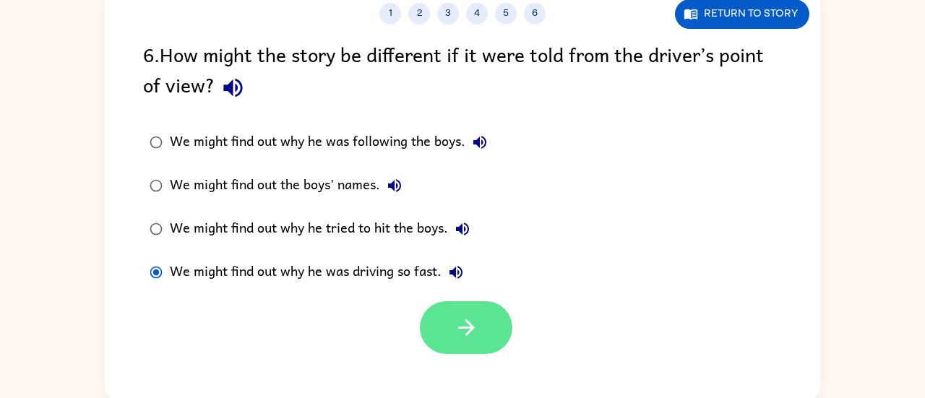
click at [489, 339] on button "button" at bounding box center [466, 327] width 92 height 53
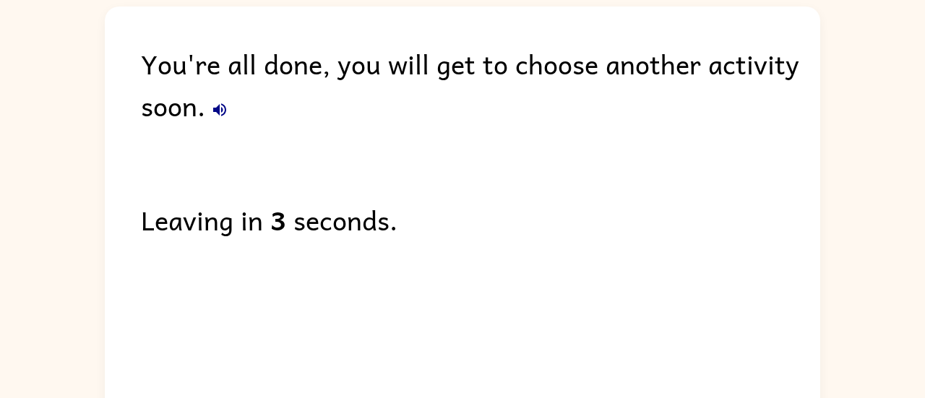
scroll to position [64, 0]
